Goal: Task Accomplishment & Management: Manage account settings

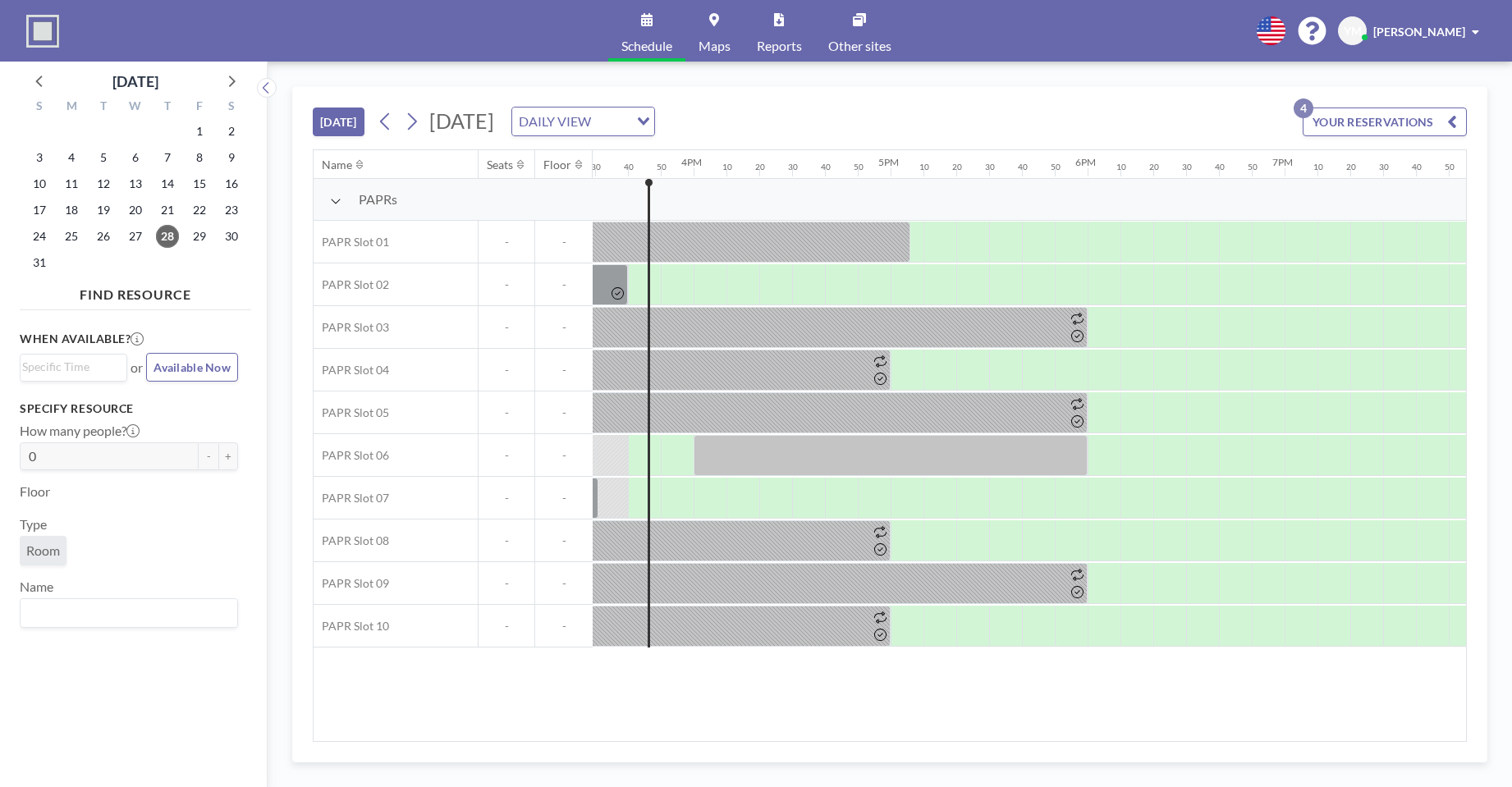
scroll to position [0, 3053]
click at [419, 127] on icon at bounding box center [412, 121] width 16 height 24
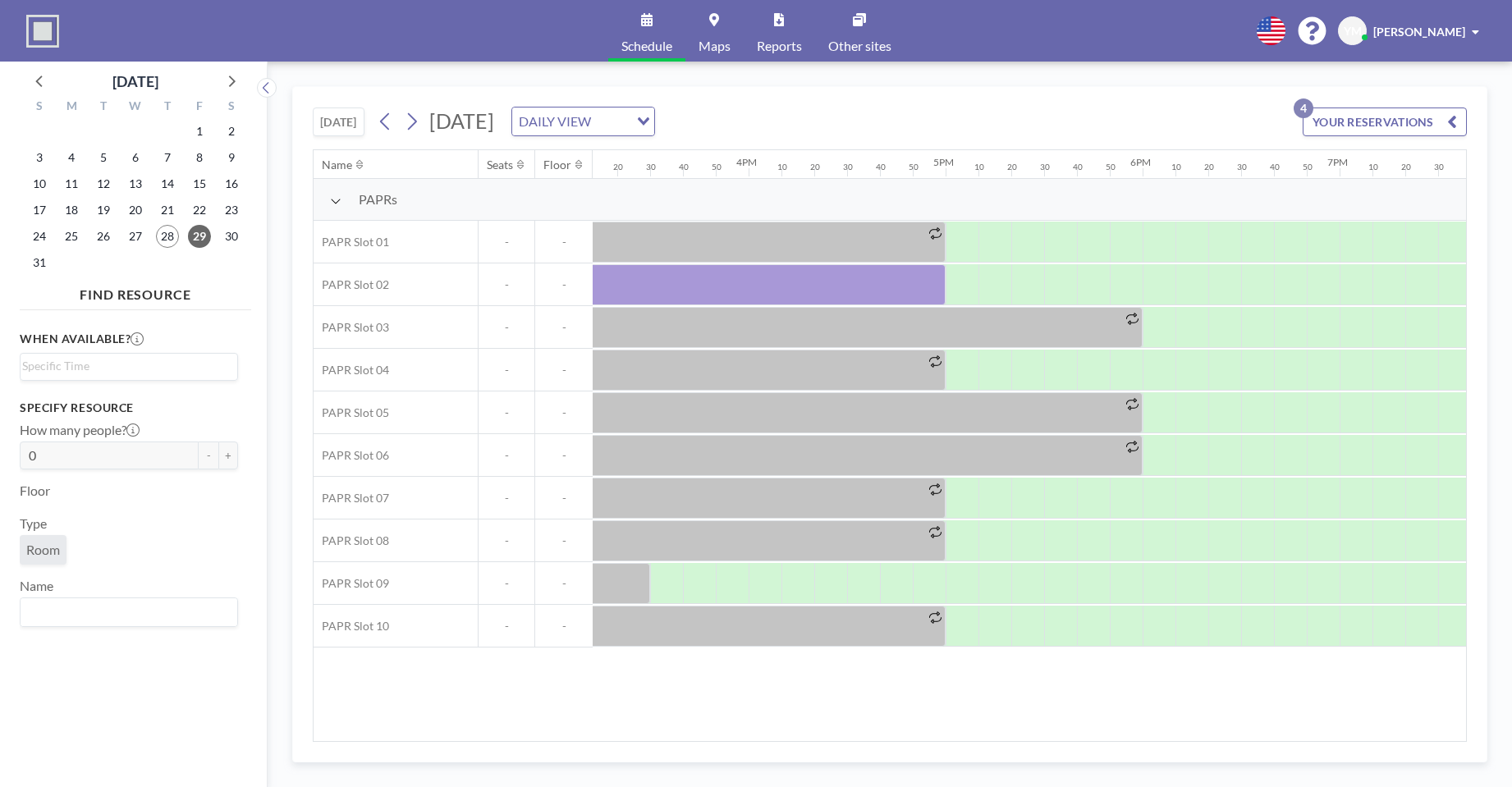
scroll to position [0, 2978]
click at [1461, 116] on button "YOUR RESERVATIONS 4" at bounding box center [1384, 121] width 164 height 29
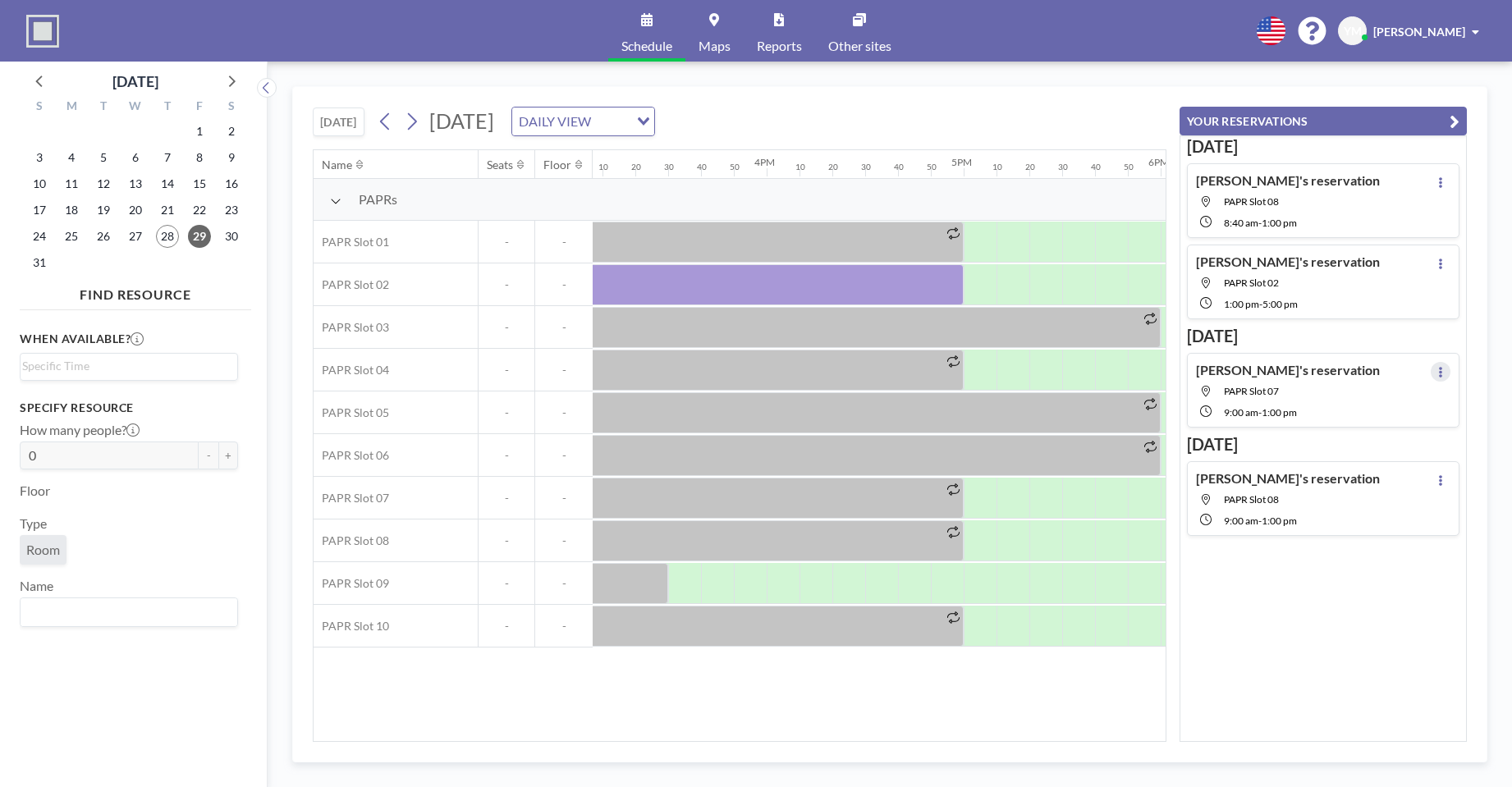
click at [1437, 376] on icon at bounding box center [1441, 372] width 7 height 10
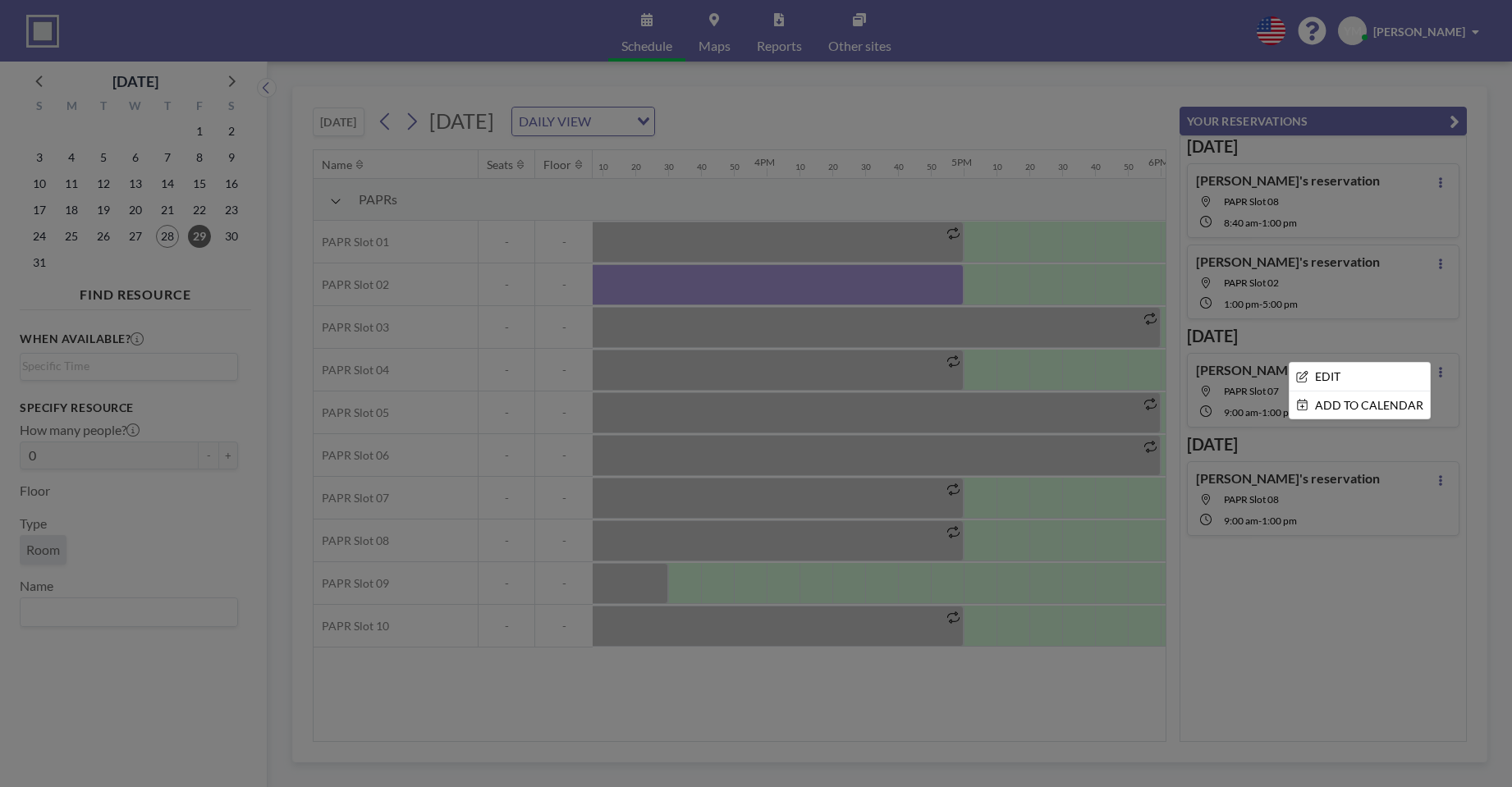
click at [1336, 633] on div at bounding box center [756, 394] width 1512 height 787
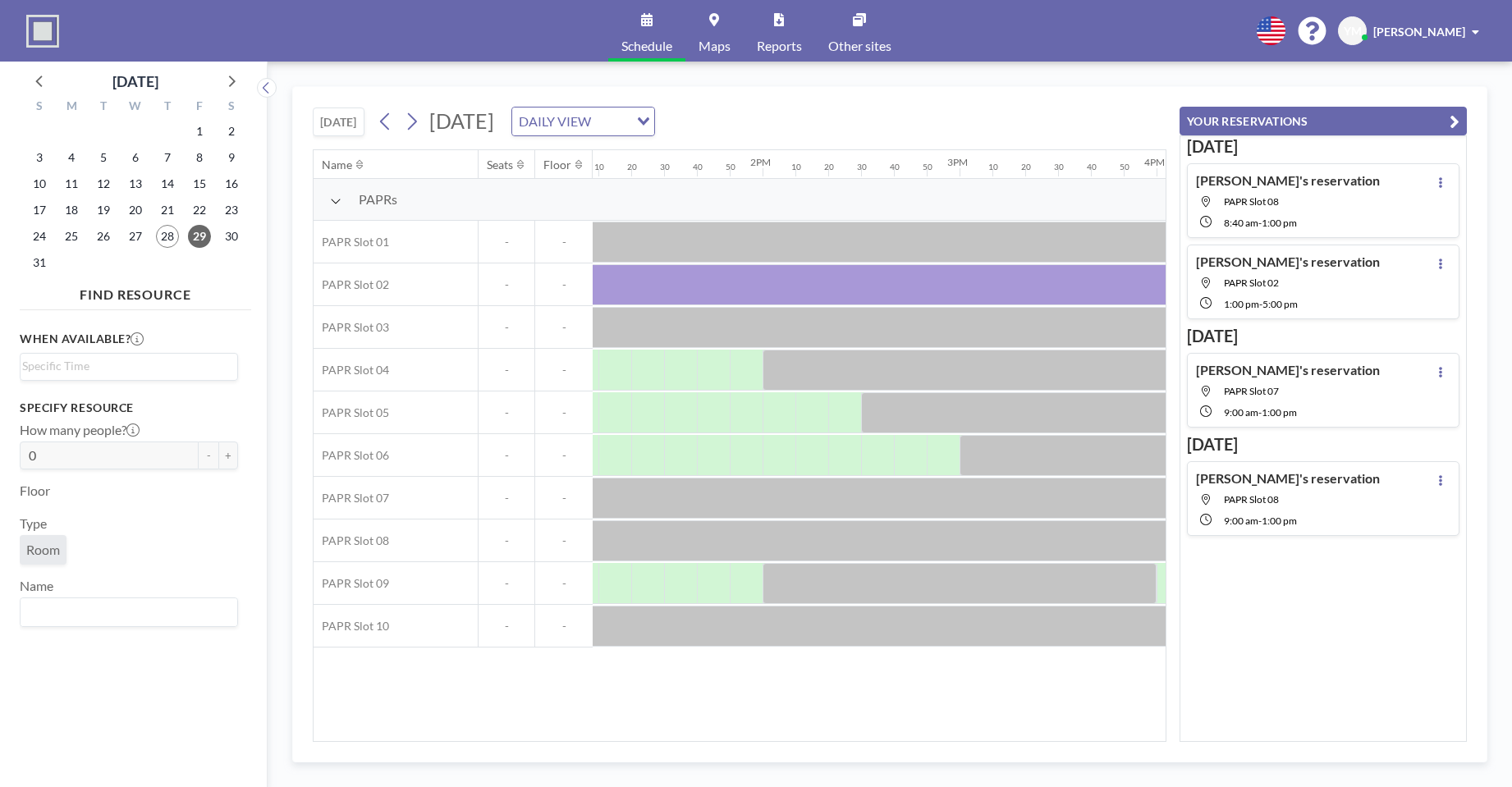
scroll to position [0, 2593]
click at [1439, 263] on icon at bounding box center [1441, 263] width 3 height 10
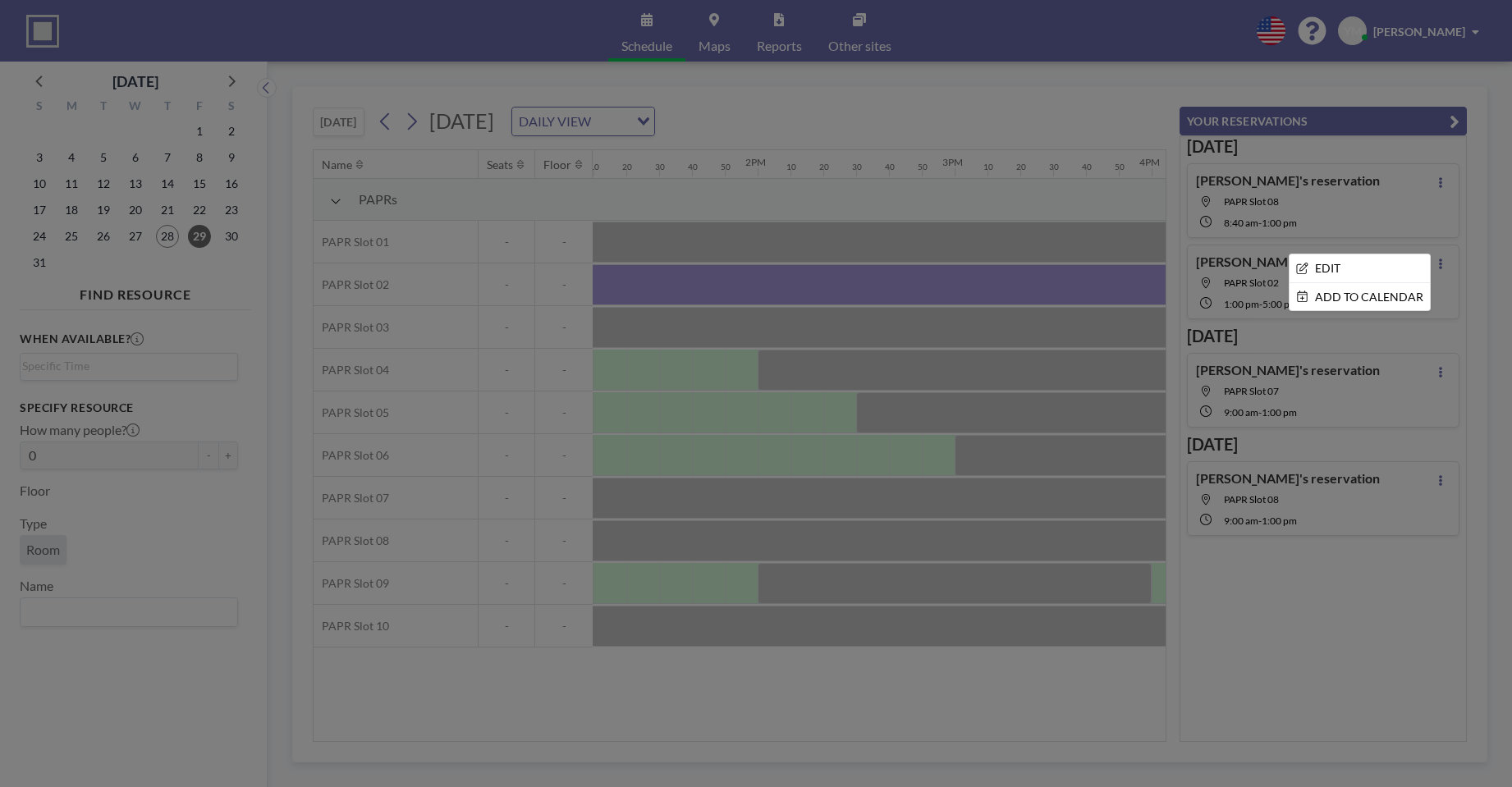
click at [892, 293] on div at bounding box center [756, 394] width 1512 height 787
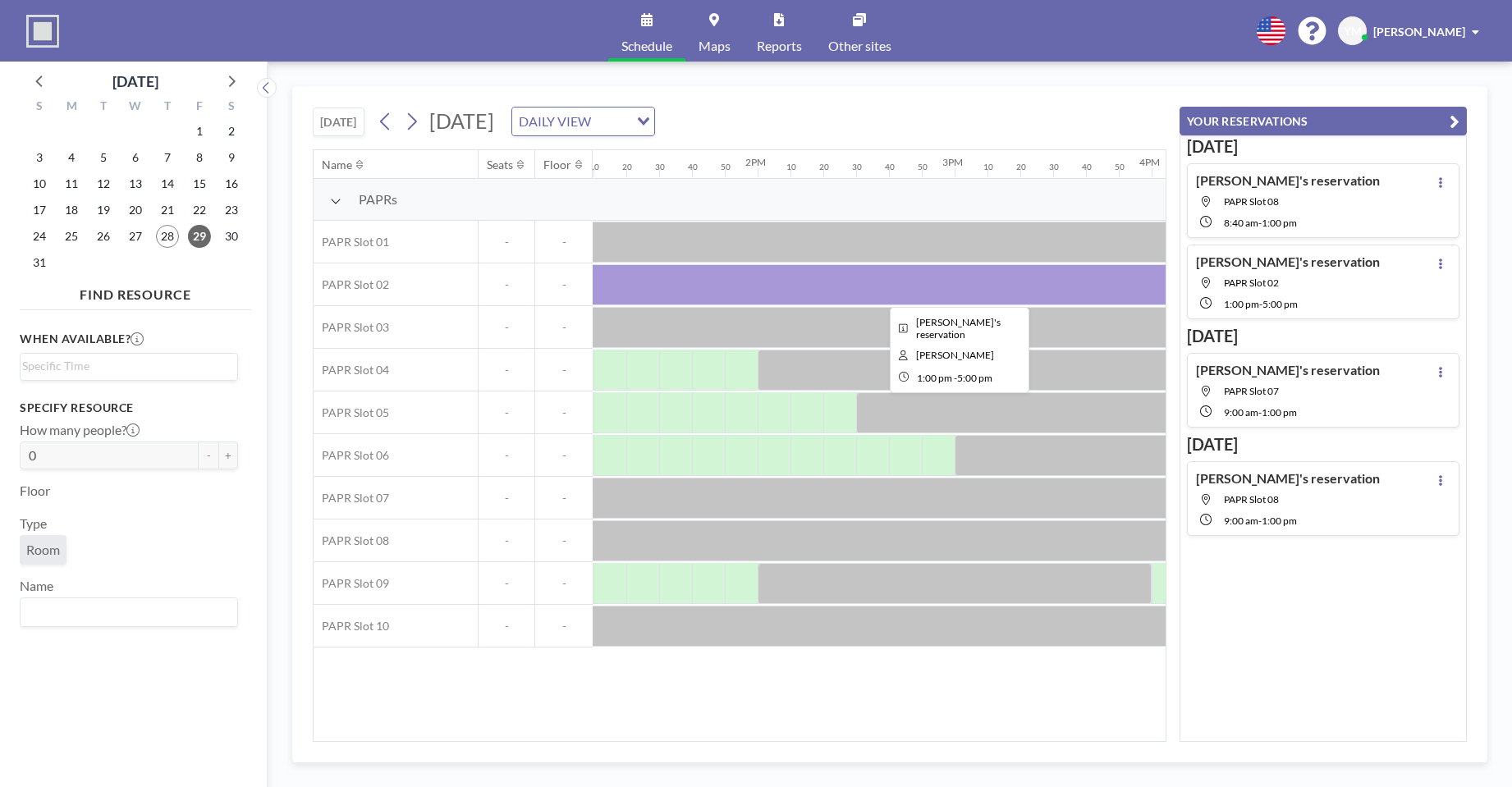
click at [941, 281] on div at bounding box center [954, 284] width 788 height 41
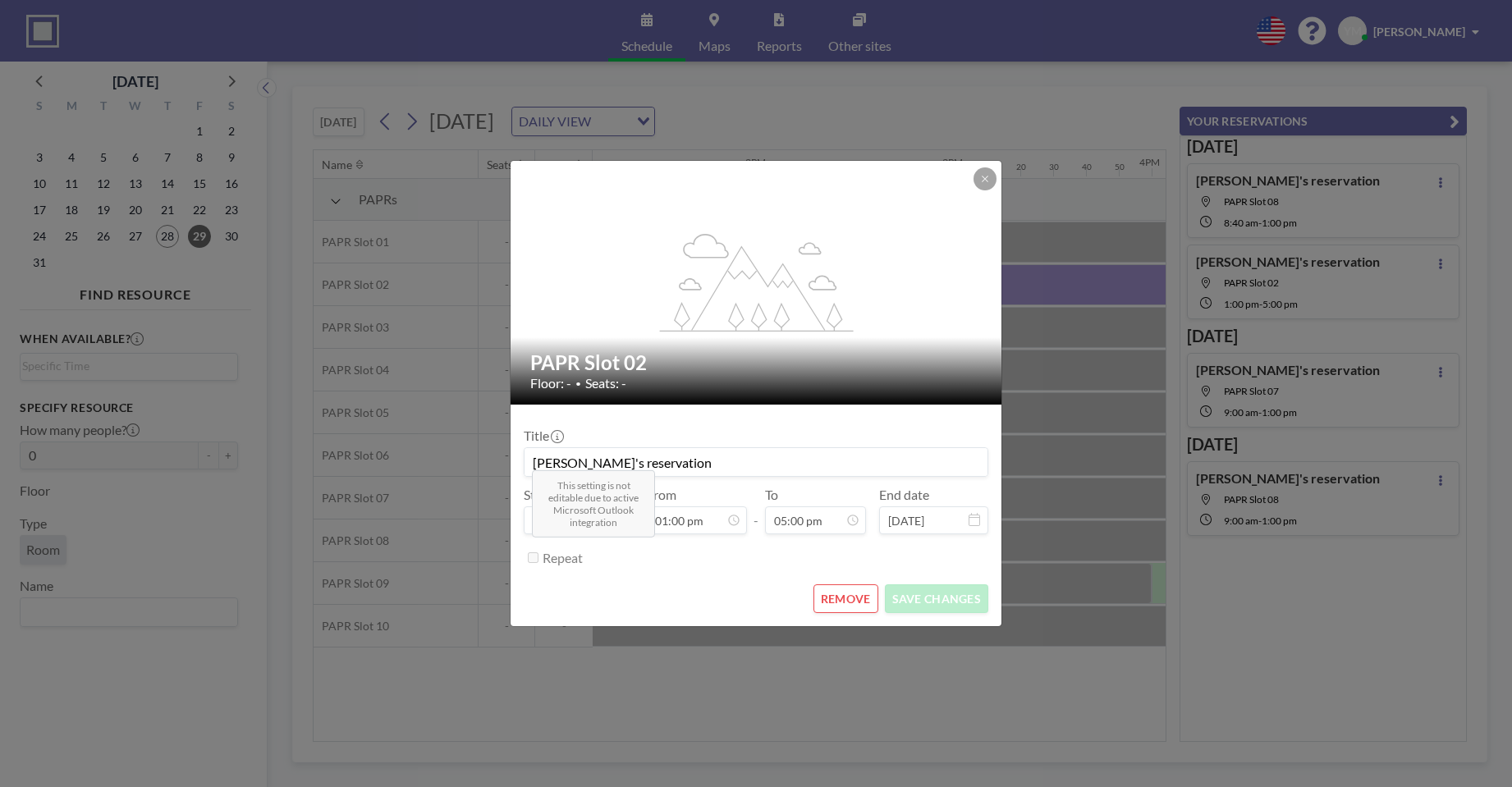
scroll to position [2982, 0]
click at [836, 591] on button "REMOVE" at bounding box center [846, 598] width 65 height 29
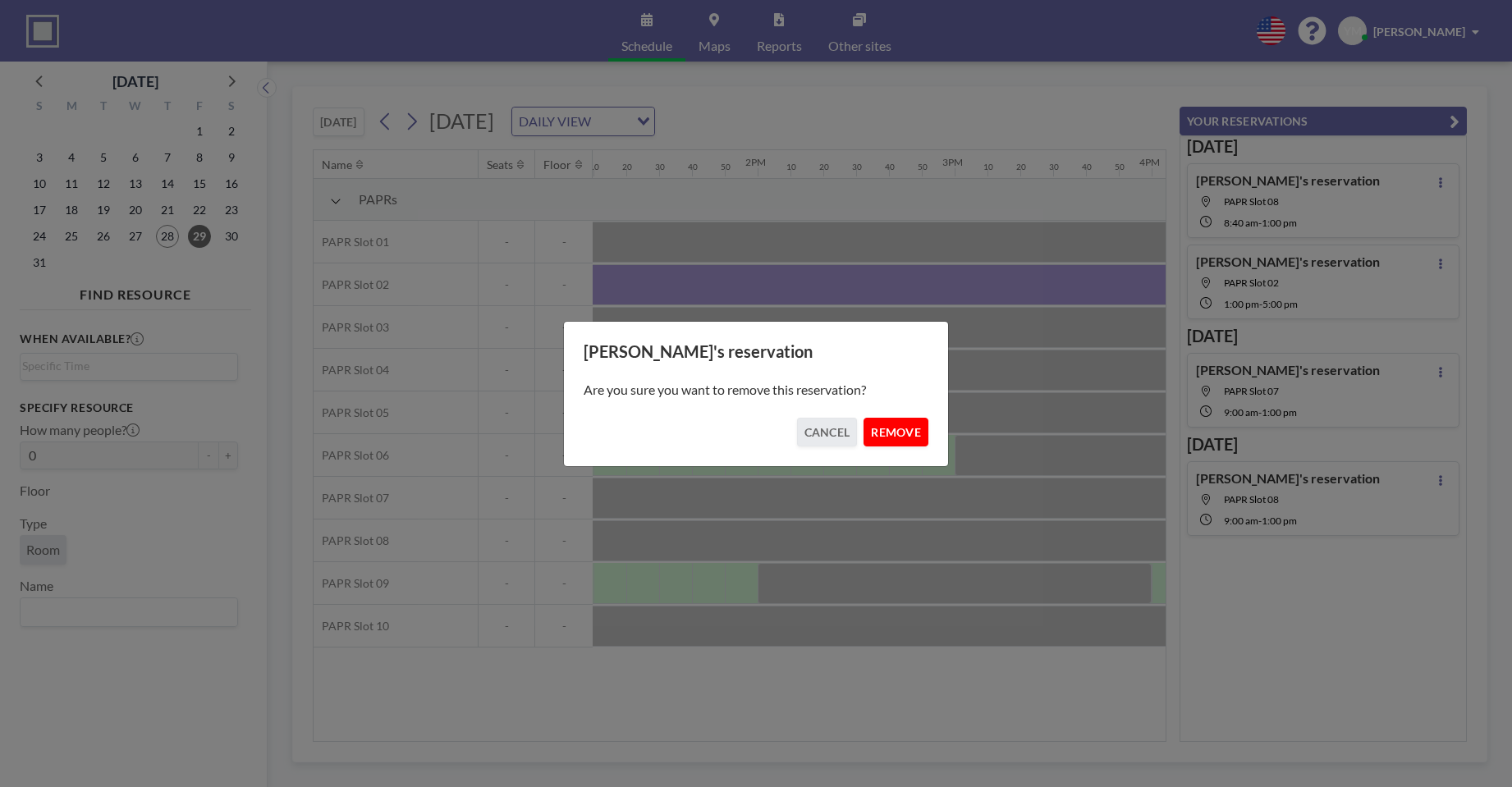
click at [886, 419] on button "REMOVE" at bounding box center [896, 432] width 65 height 29
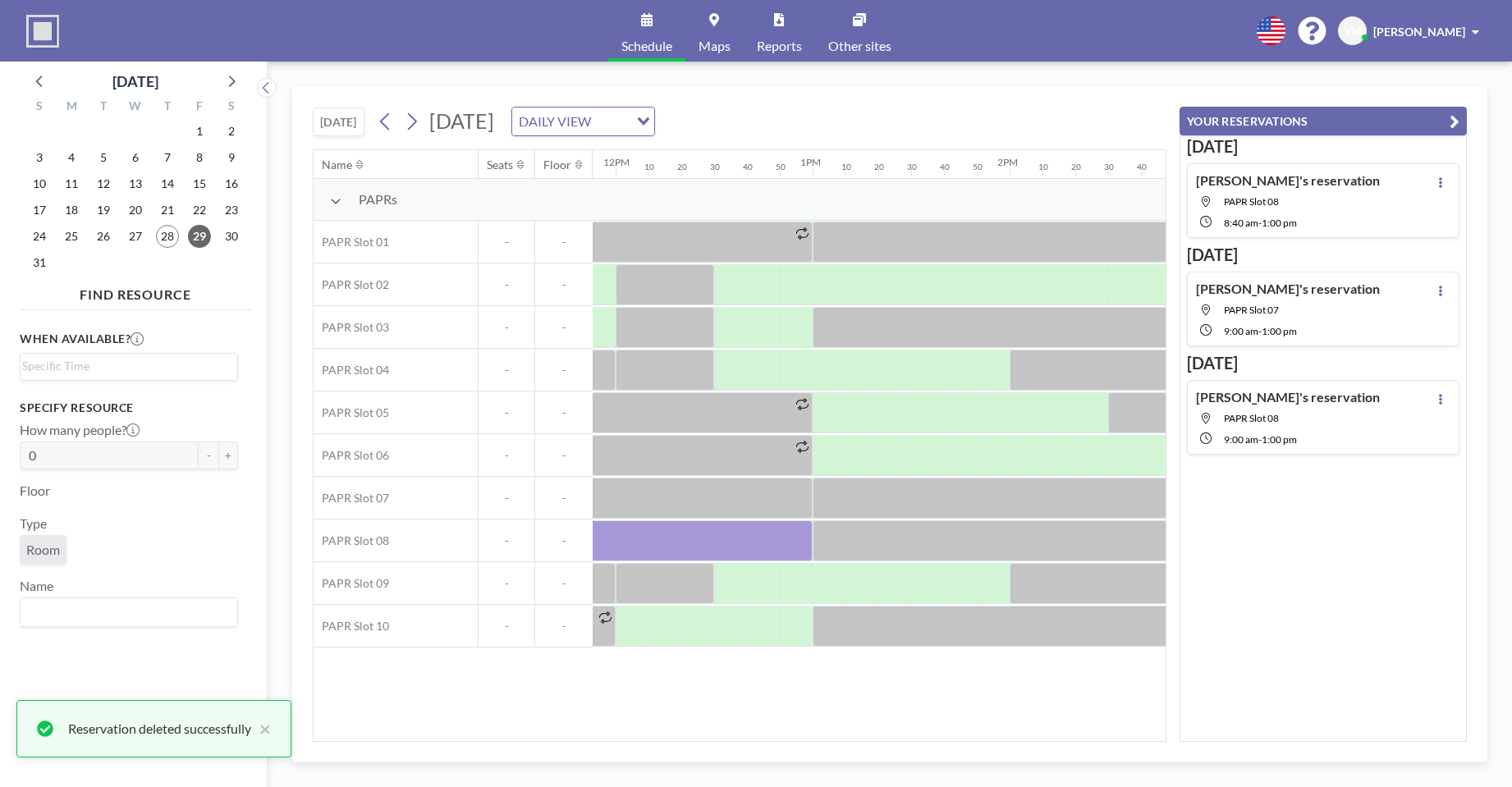
scroll to position [0, 2301]
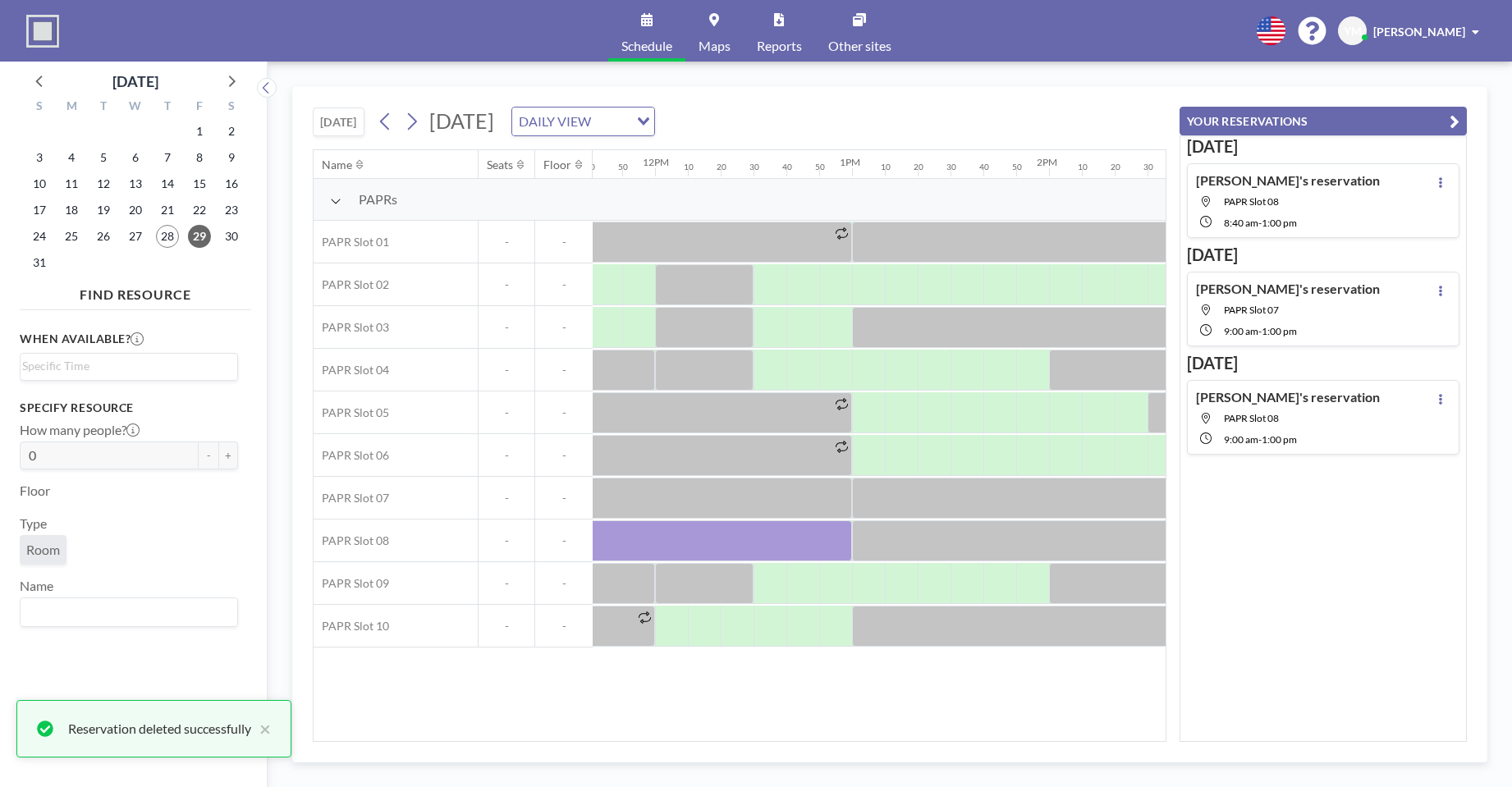
click at [1454, 117] on icon "button" at bounding box center [1454, 121] width 10 height 20
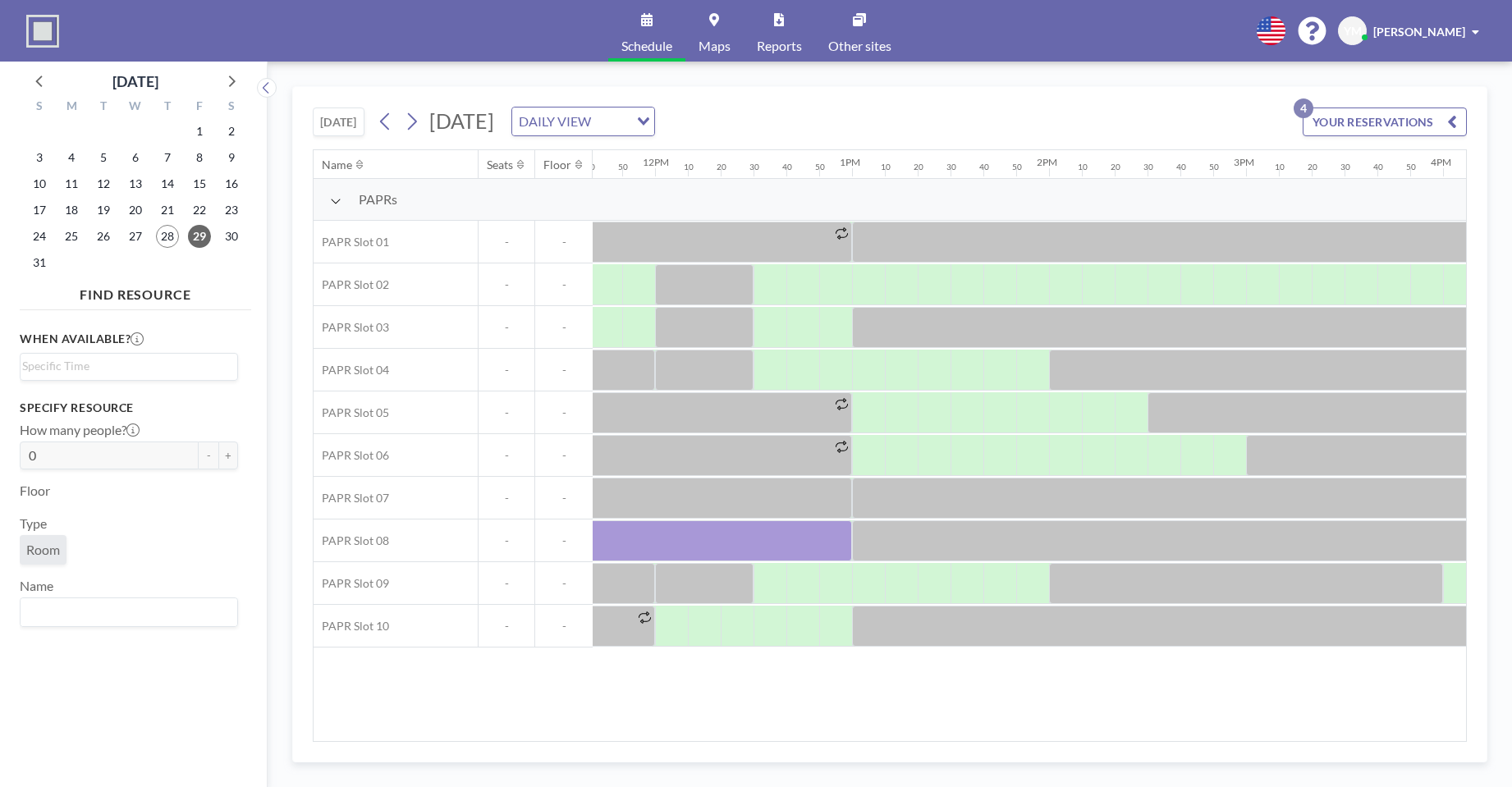
click at [1429, 127] on button "YOUR RESERVATIONS 4" at bounding box center [1384, 121] width 164 height 29
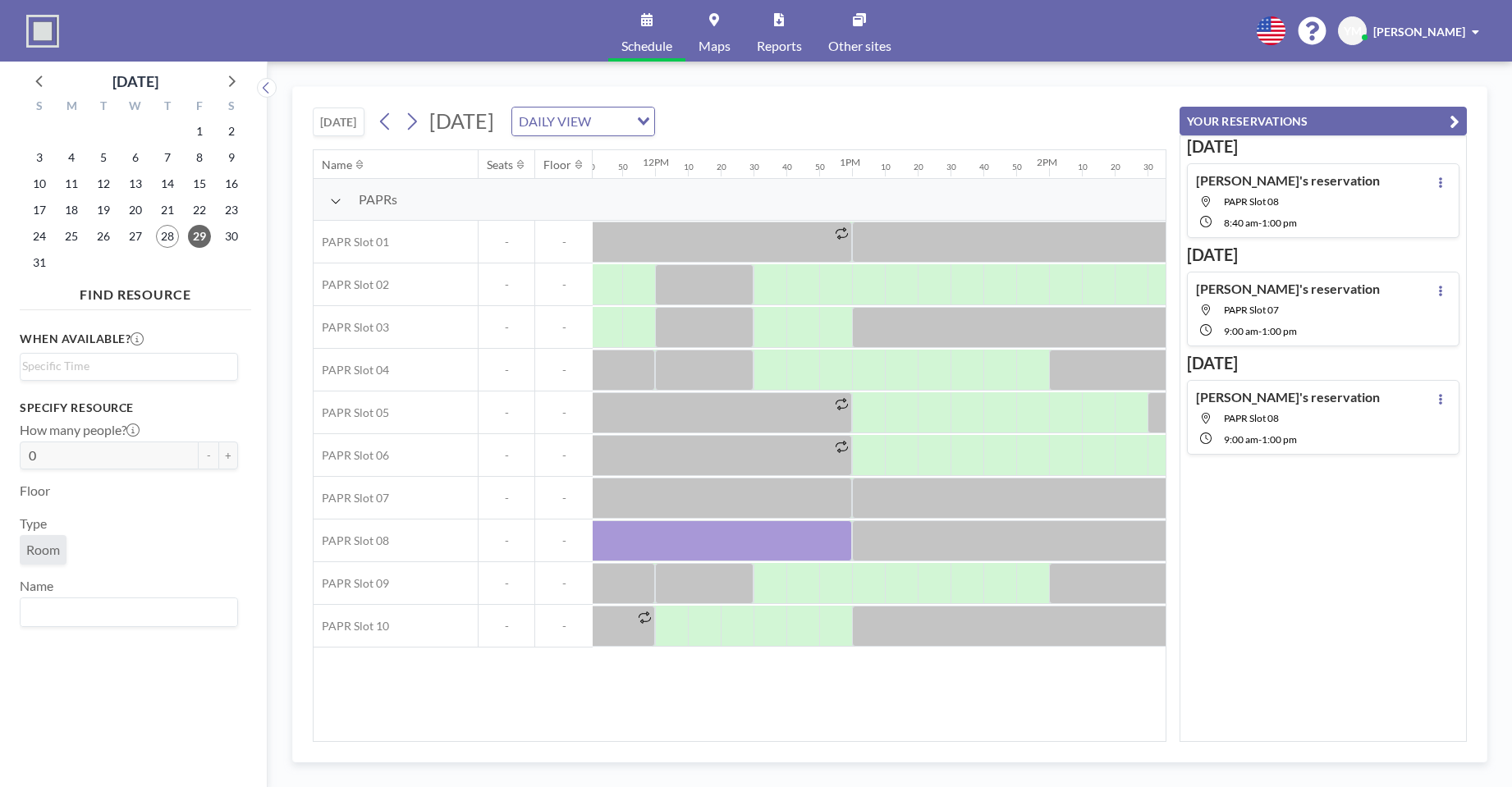
click at [1420, 120] on button "YOUR RESERVATIONS" at bounding box center [1323, 120] width 288 height 29
